Goal: Information Seeking & Learning: Check status

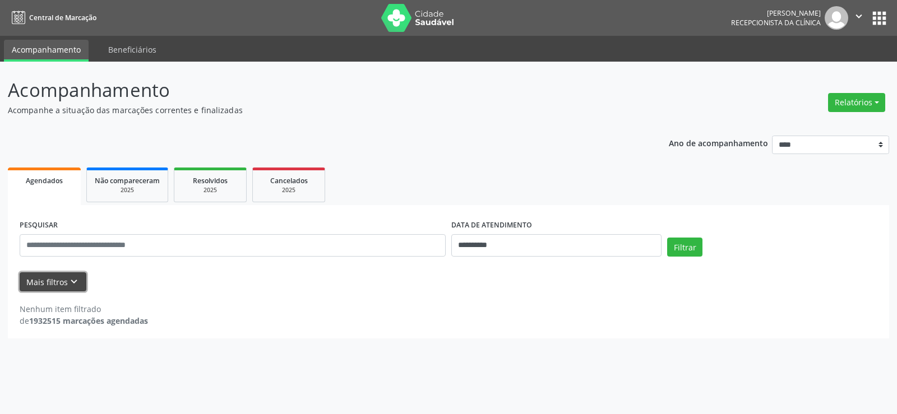
click at [65, 276] on button "Mais filtros keyboard_arrow_down" at bounding box center [53, 283] width 67 height 20
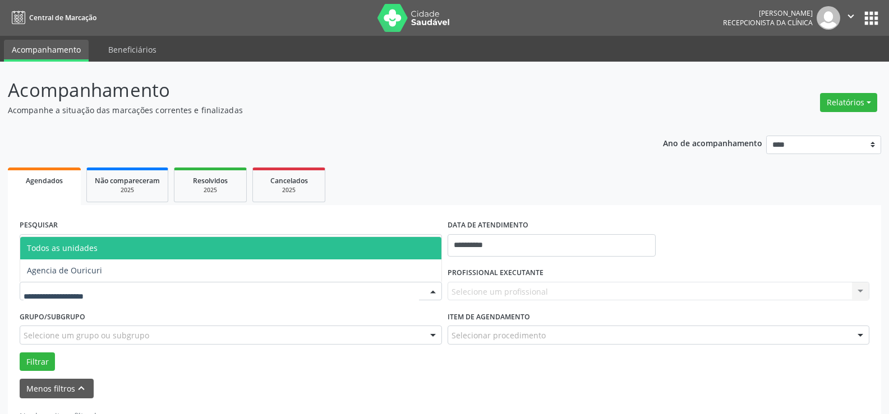
click at [133, 295] on div at bounding box center [231, 291] width 422 height 19
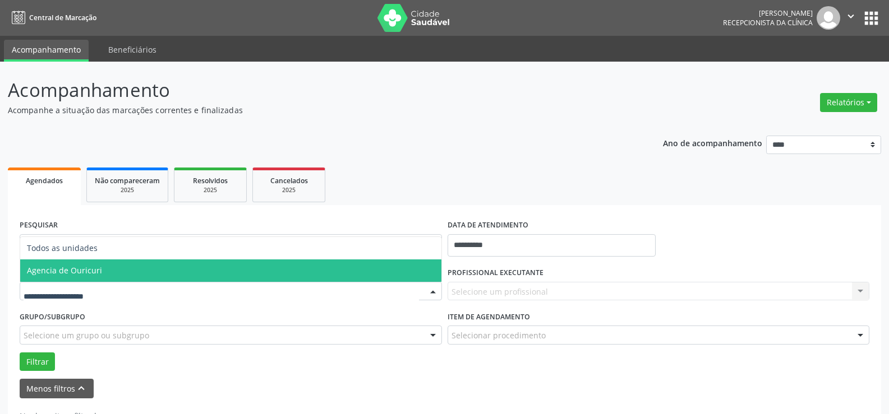
click at [120, 279] on span "Agencia de Ouricuri" at bounding box center [230, 271] width 421 height 22
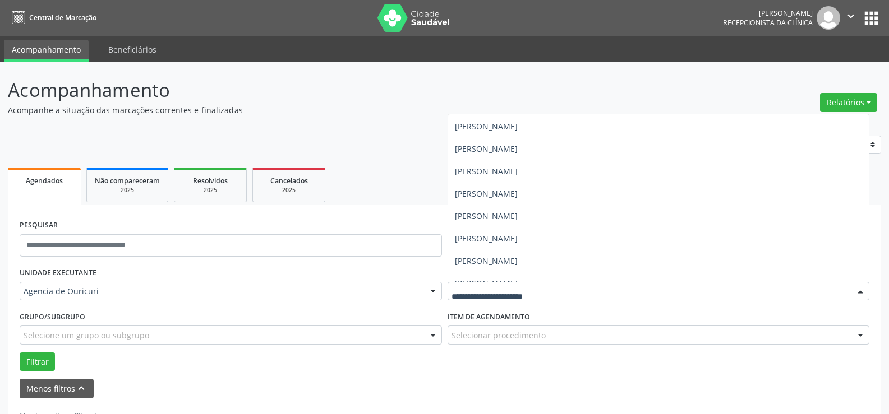
scroll to position [236, 0]
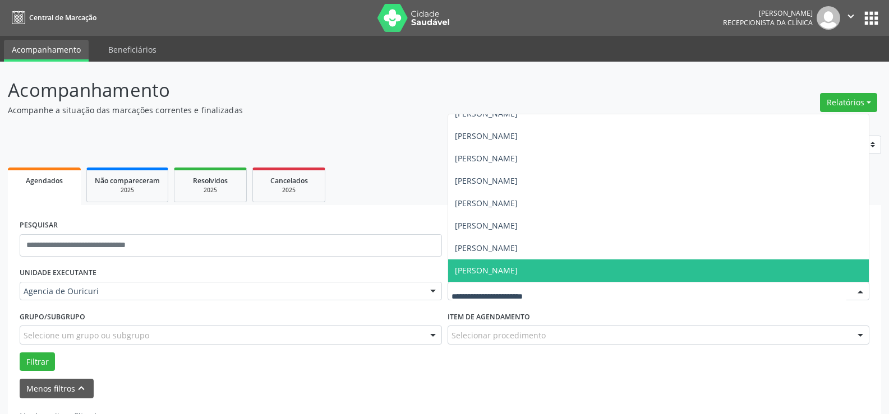
click at [518, 270] on span "[PERSON_NAME]" at bounding box center [486, 270] width 63 height 11
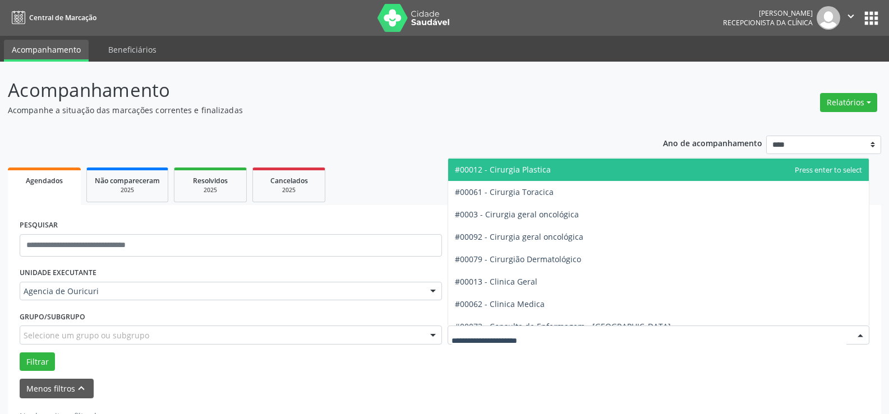
scroll to position [336, 0]
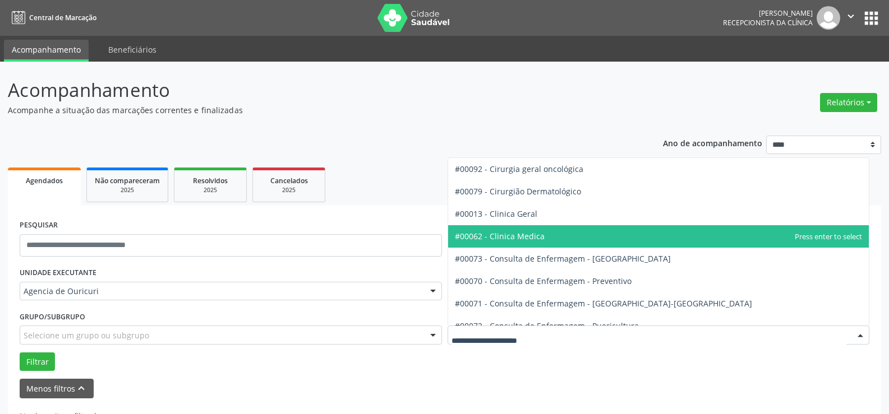
click at [536, 229] on span "#00062 - Clinica Medica" at bounding box center [658, 236] width 421 height 22
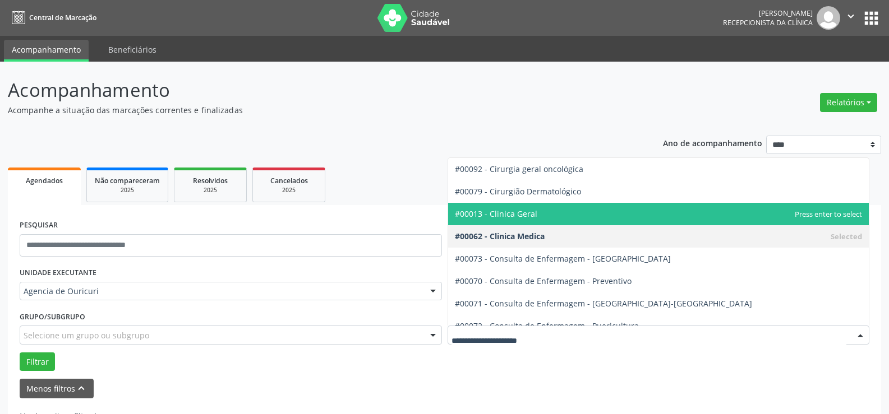
click at [547, 209] on span "#00013 - Clinica Geral" at bounding box center [658, 214] width 421 height 22
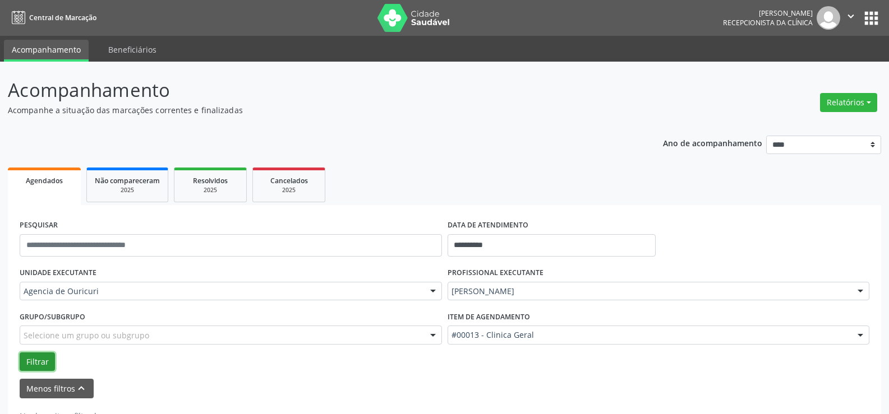
click at [33, 354] on button "Filtrar" at bounding box center [37, 362] width 35 height 19
click at [503, 245] on input "**********" at bounding box center [552, 245] width 208 height 22
click at [496, 135] on div "28 29 30 1 2 3 4 5 6 7 8 9 10 11 12 13 14 15 16 17 18 19 20 21 22 23 24 25 26 2…" at bounding box center [534, 166] width 173 height 135
click at [502, 135] on span "7" at bounding box center [509, 133] width 22 height 22
type input "**********"
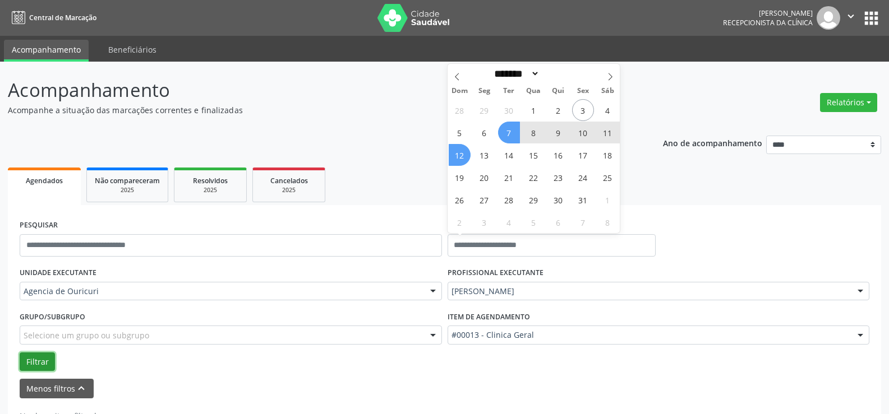
click at [46, 360] on button "Filtrar" at bounding box center [37, 362] width 35 height 19
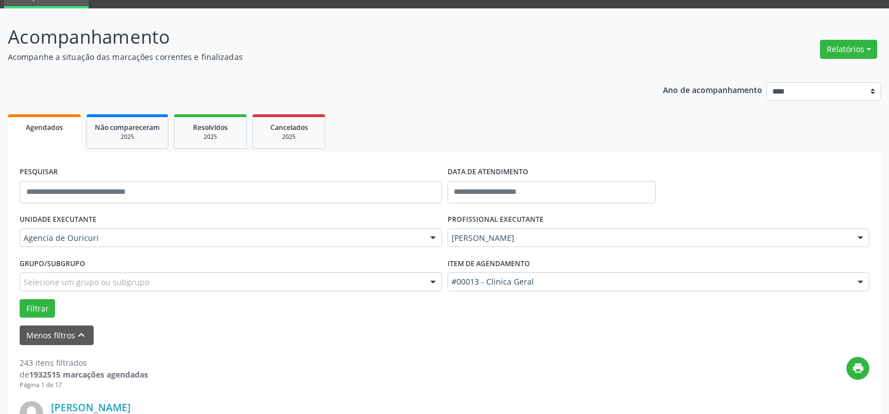
scroll to position [19, 0]
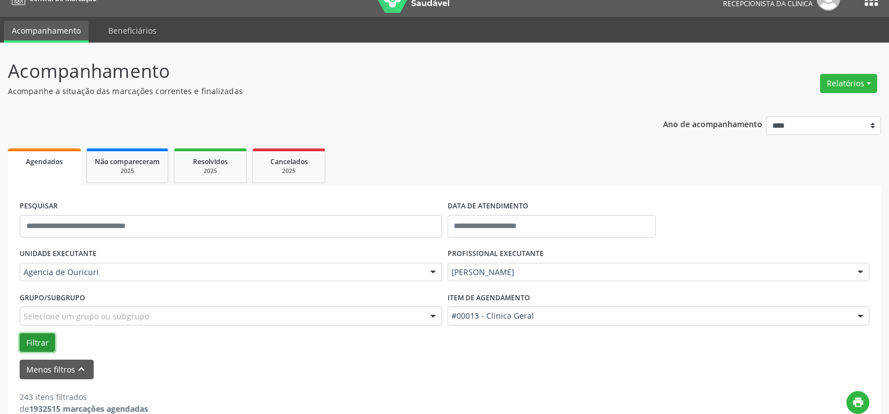
click at [37, 350] on button "Filtrar" at bounding box center [37, 343] width 35 height 19
click at [40, 339] on button "Filtrar" at bounding box center [37, 343] width 35 height 19
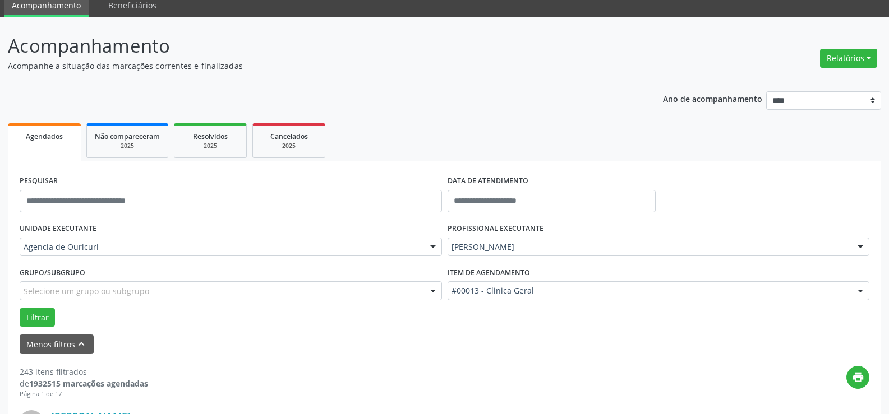
scroll to position [0, 0]
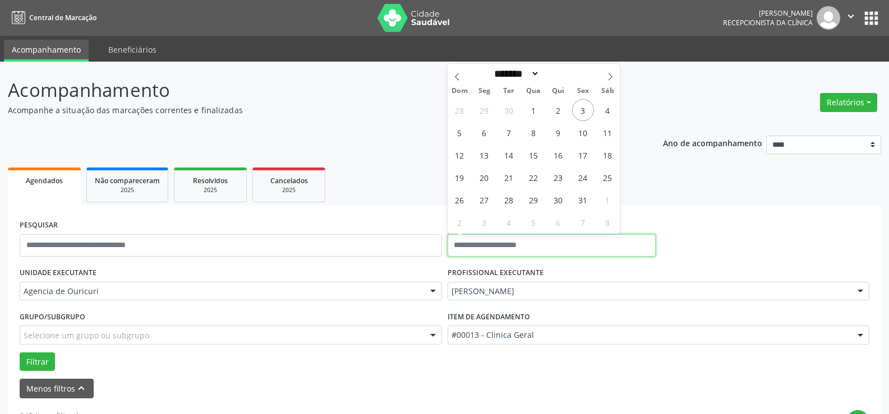
click at [546, 246] on input "text" at bounding box center [552, 245] width 208 height 22
click at [508, 137] on span "7" at bounding box center [509, 133] width 22 height 22
type input "**********"
click at [508, 137] on span "7" at bounding box center [509, 133] width 22 height 22
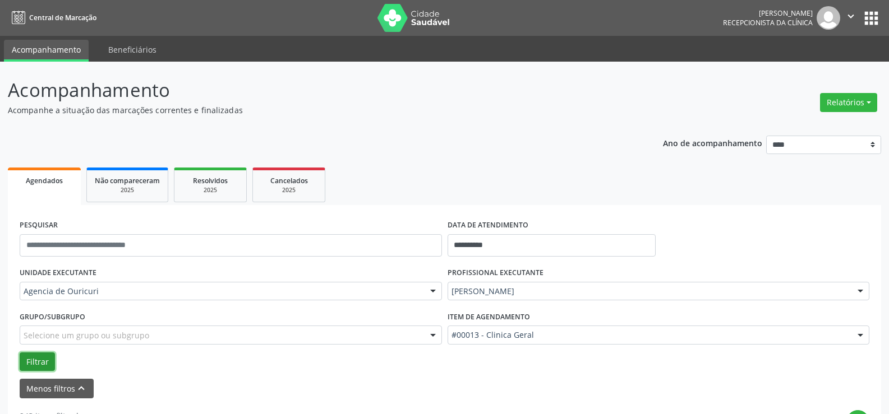
click at [33, 363] on button "Filtrar" at bounding box center [37, 362] width 35 height 19
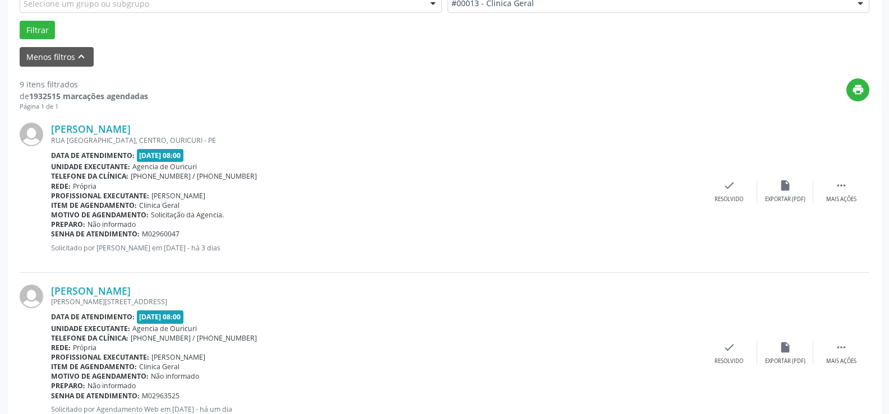
scroll to position [336, 0]
